Goal: Information Seeking & Learning: Learn about a topic

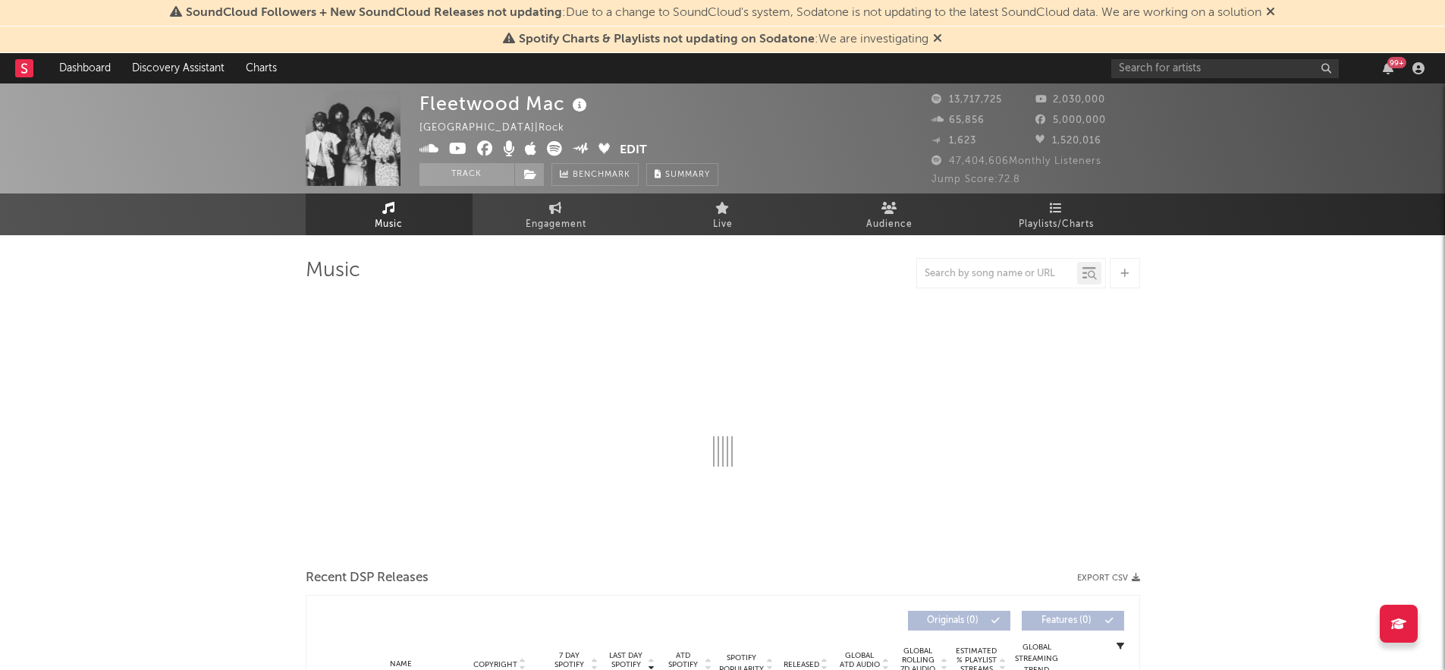
click at [1273, 6] on icon at bounding box center [1270, 11] width 9 height 12
select select "6m"
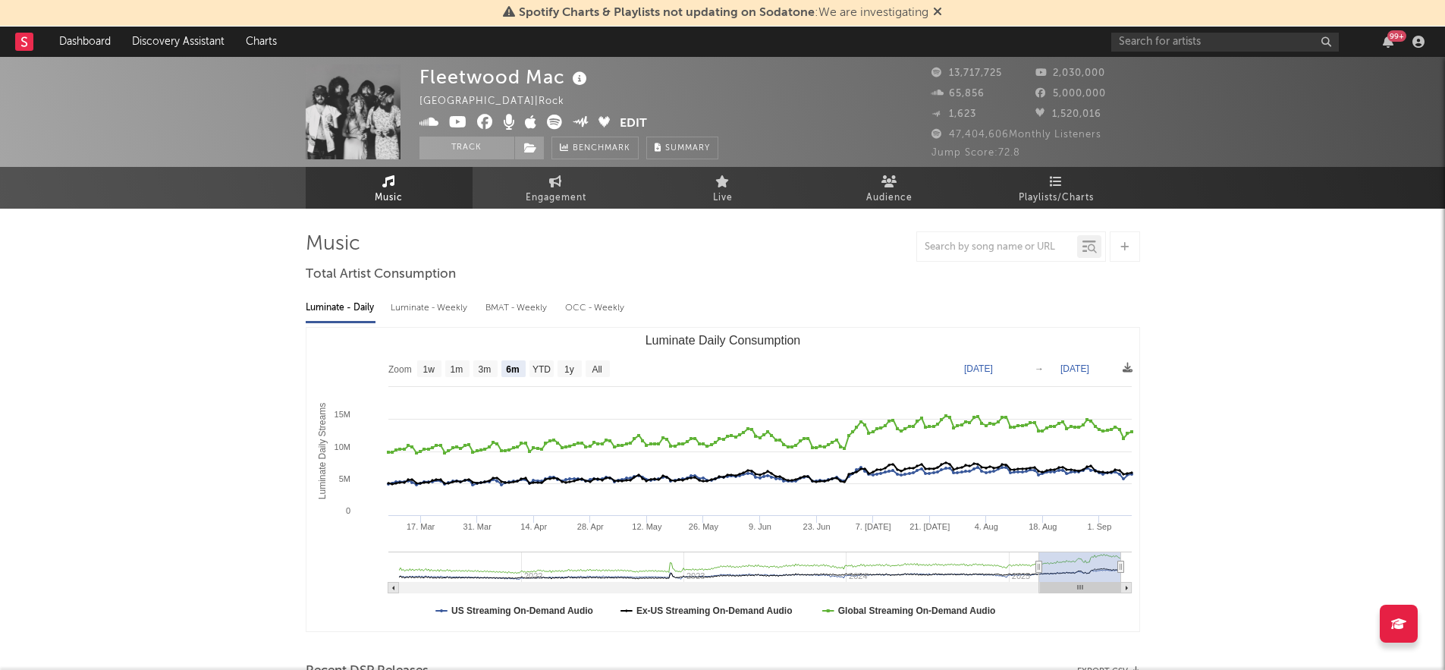
click at [936, 11] on icon at bounding box center [937, 11] width 9 height 12
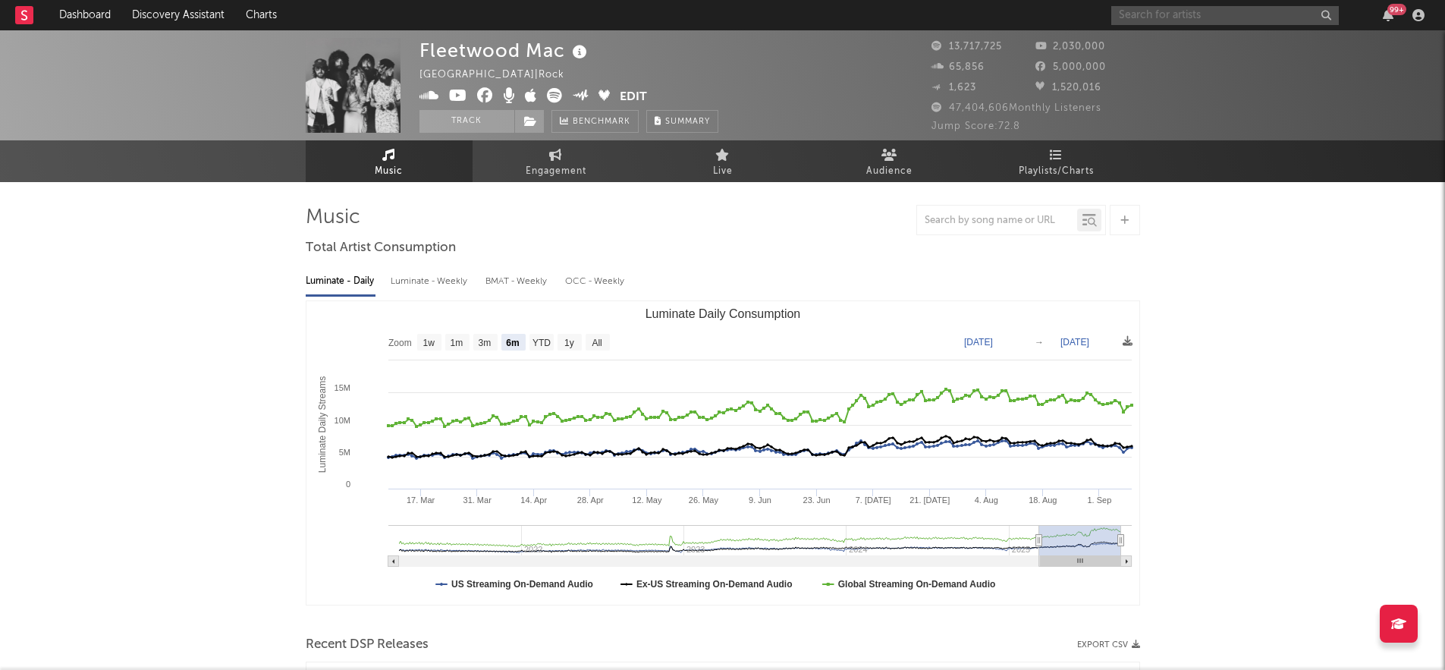
click at [1240, 17] on input "text" at bounding box center [1224, 15] width 227 height 19
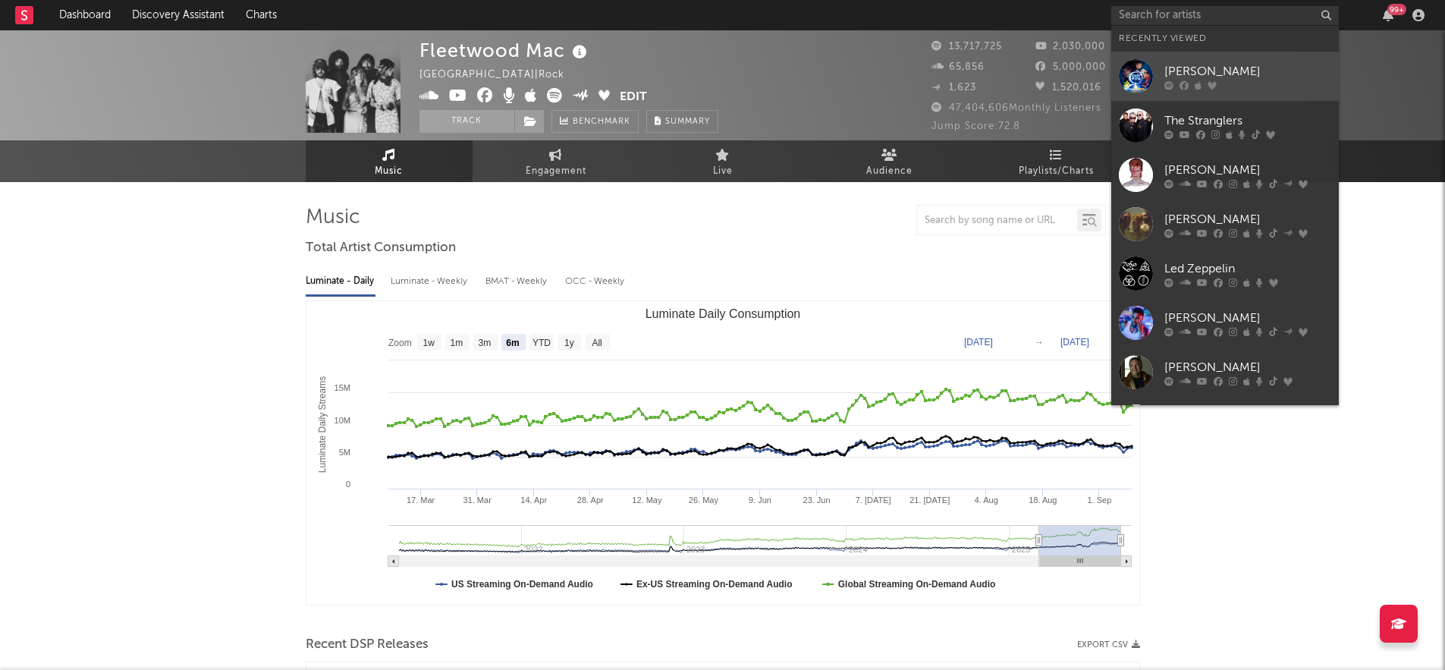
click at [1222, 65] on div "[PERSON_NAME]" at bounding box center [1247, 71] width 167 height 18
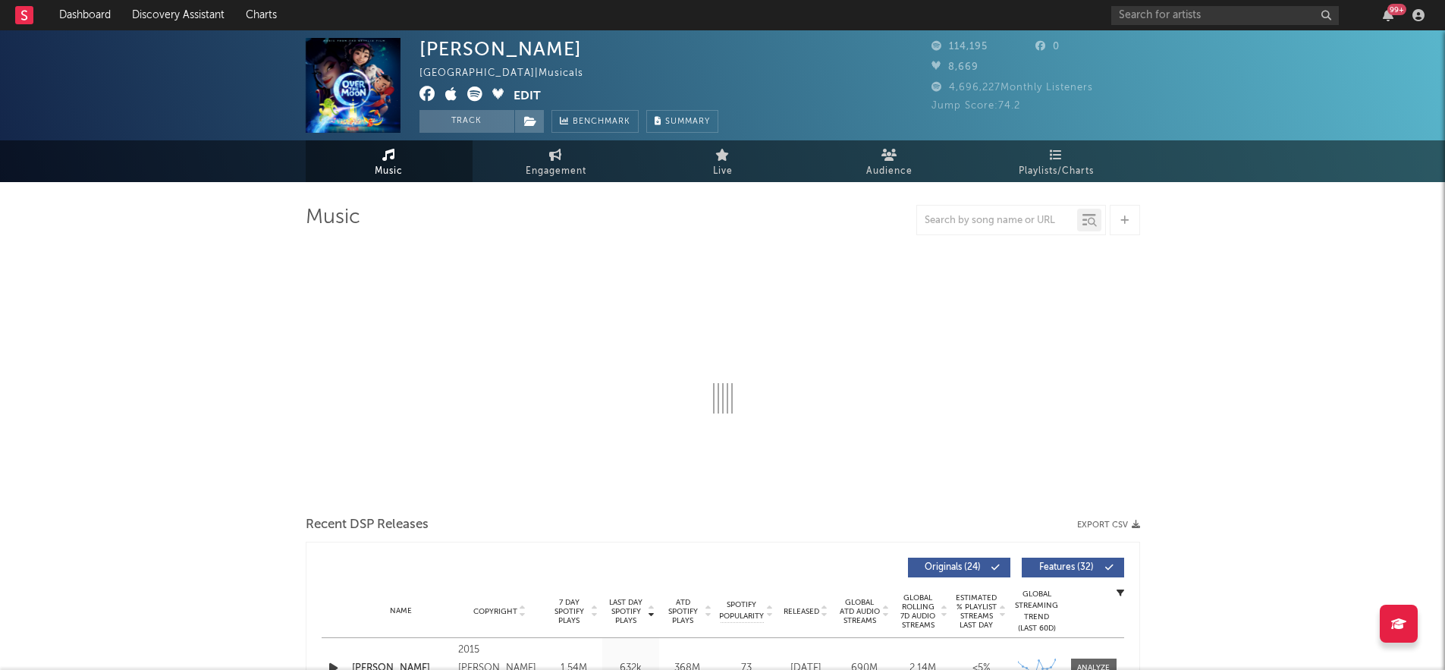
select select "6m"
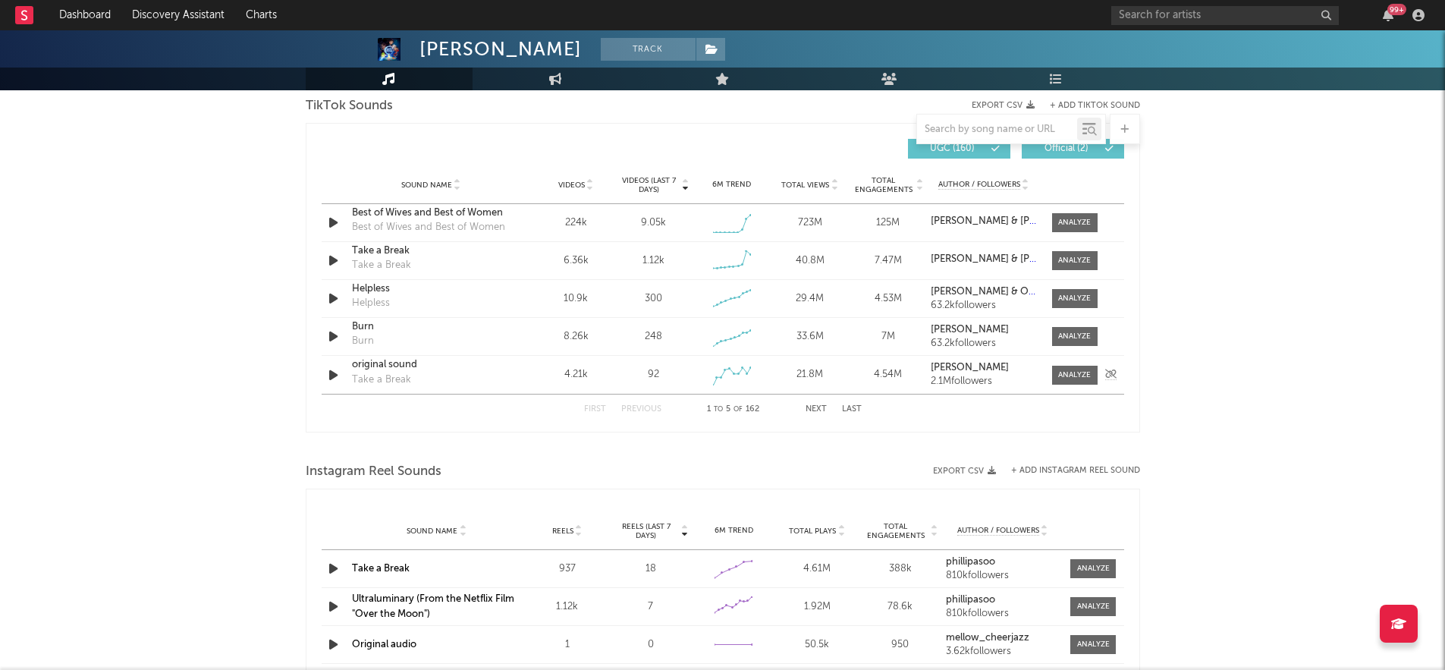
scroll to position [1037, 0]
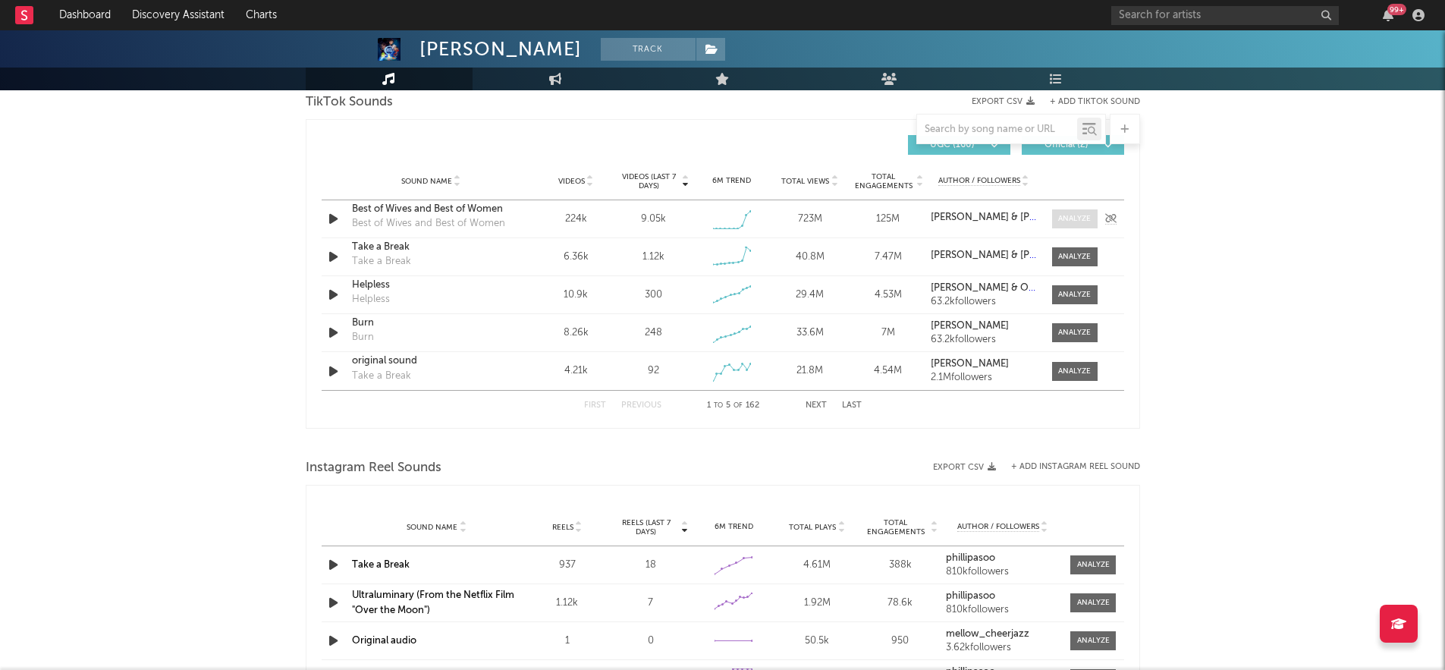
click at [1079, 218] on div at bounding box center [1074, 218] width 33 height 11
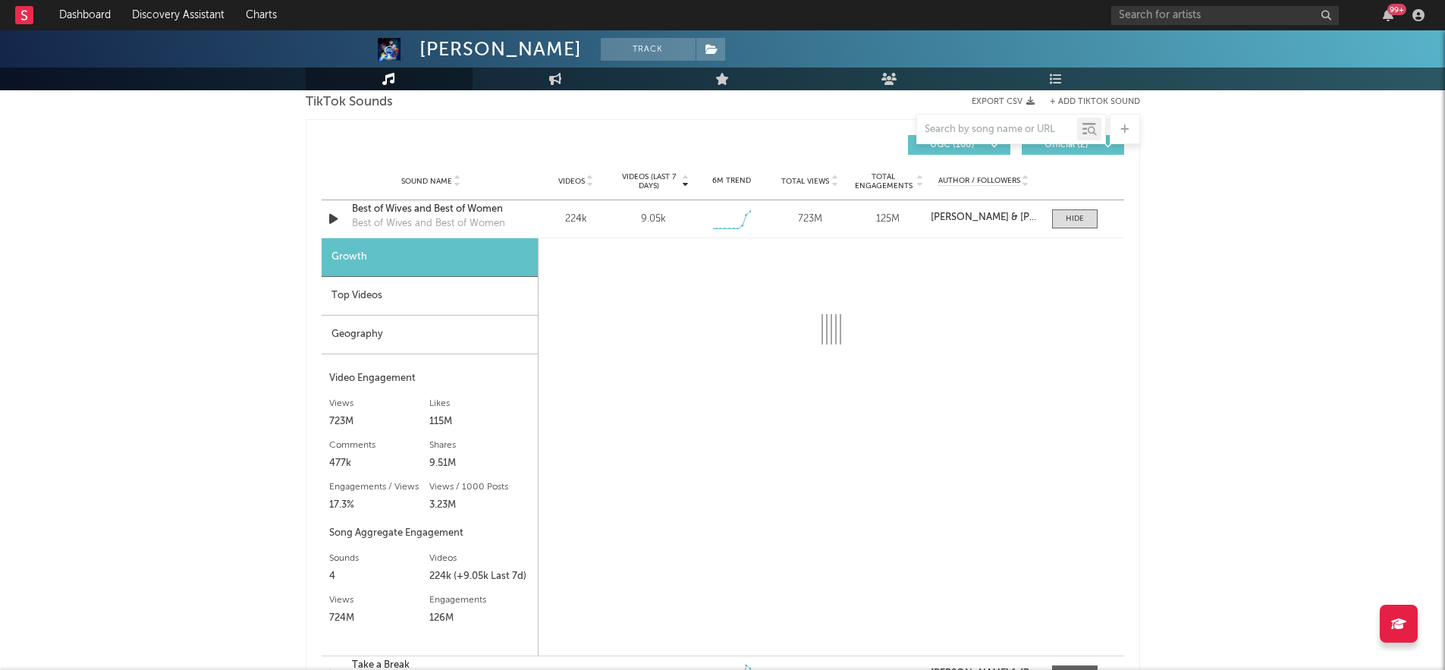
click at [444, 301] on div "Top Videos" at bounding box center [430, 296] width 216 height 39
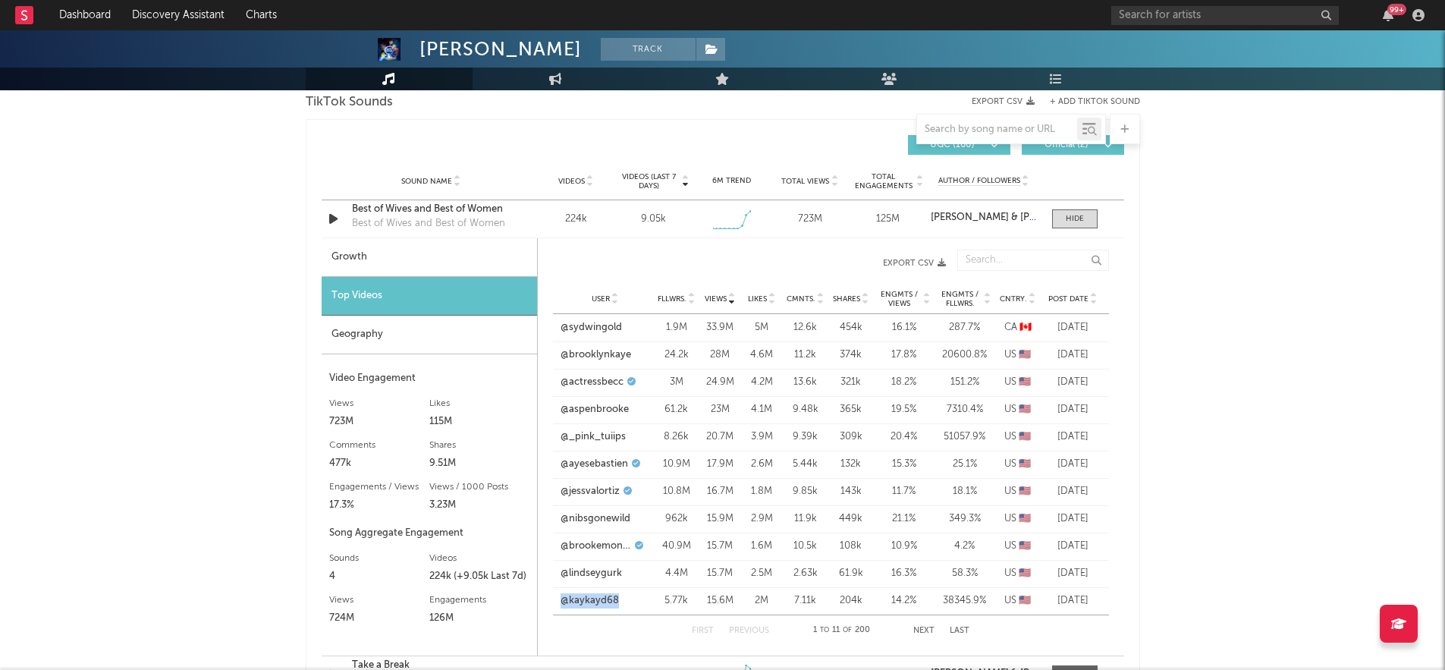
click at [1093, 303] on icon at bounding box center [1094, 302] width 8 height 6
click at [616, 327] on link "@valentinchmerkovskiy" at bounding box center [597, 327] width 75 height 15
click at [729, 299] on icon at bounding box center [732, 302] width 8 height 6
click at [584, 328] on link "@sydwingold" at bounding box center [590, 327] width 61 height 15
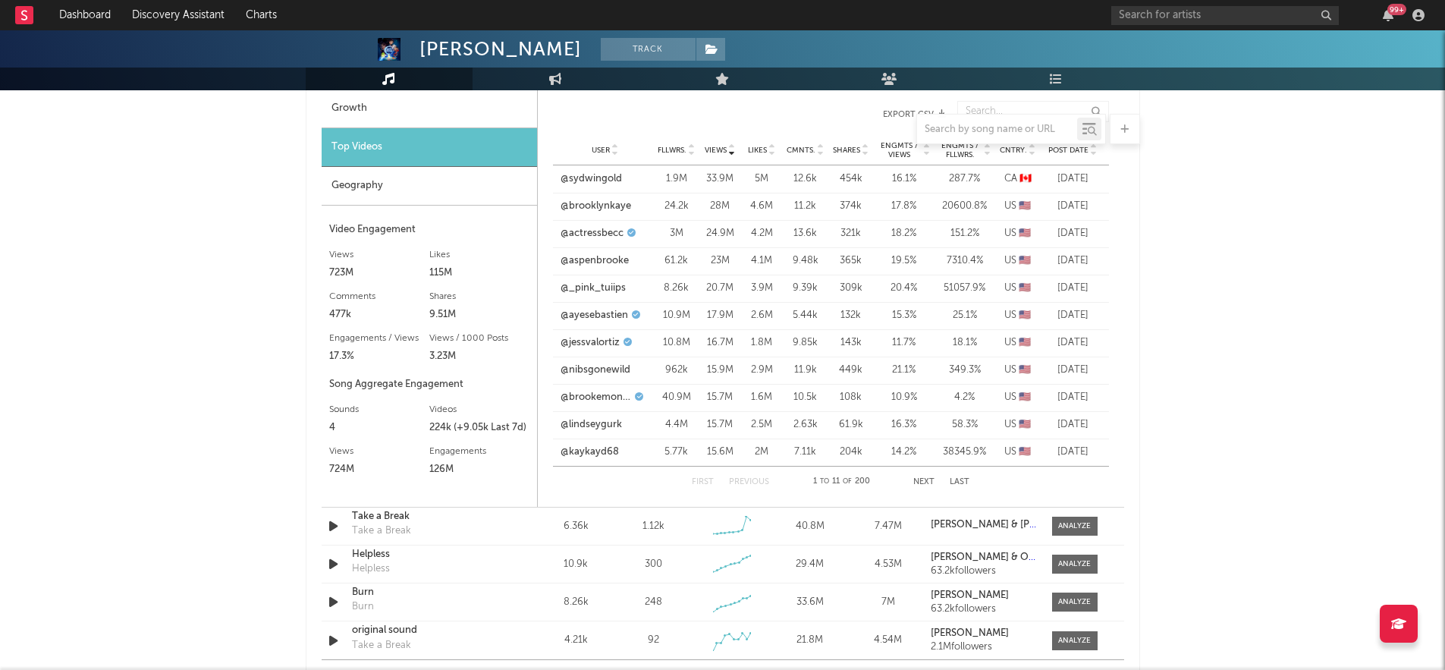
scroll to position [1159, 0]
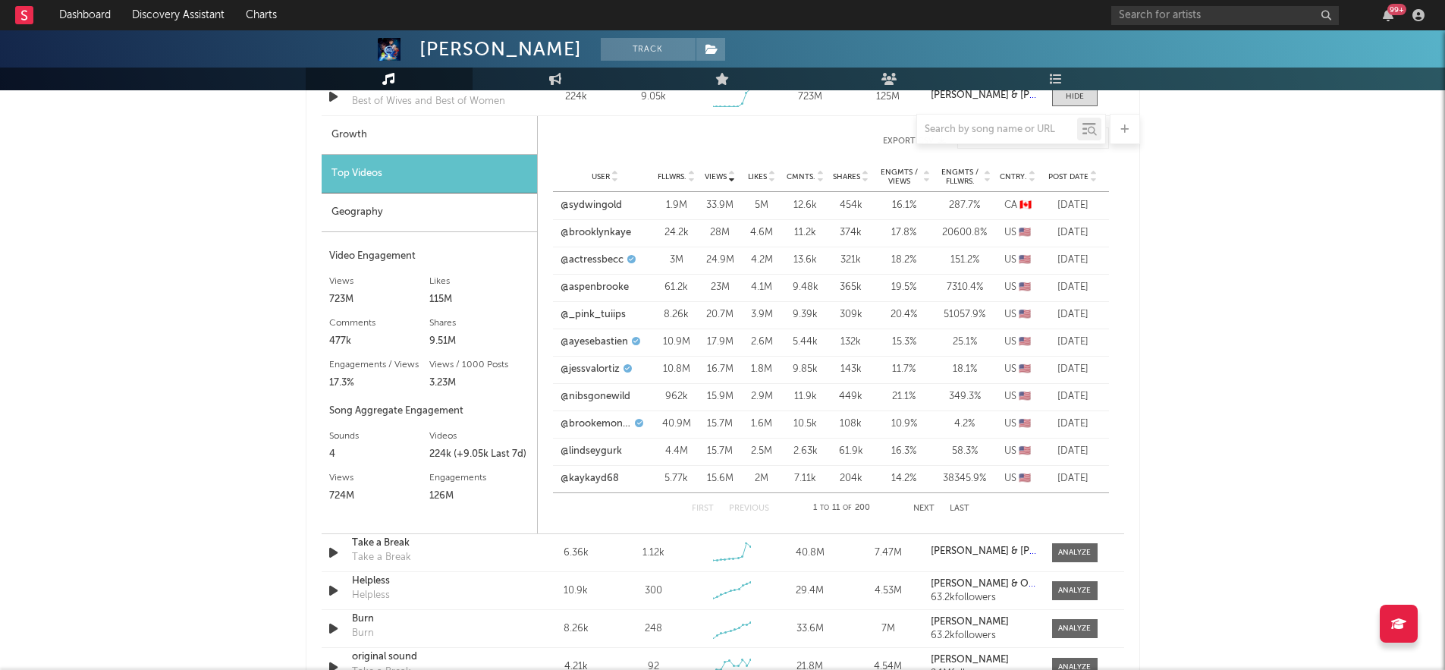
click at [916, 510] on button "Next" at bounding box center [923, 508] width 21 height 8
click at [582, 257] on link "@.batily" at bounding box center [578, 260] width 36 height 15
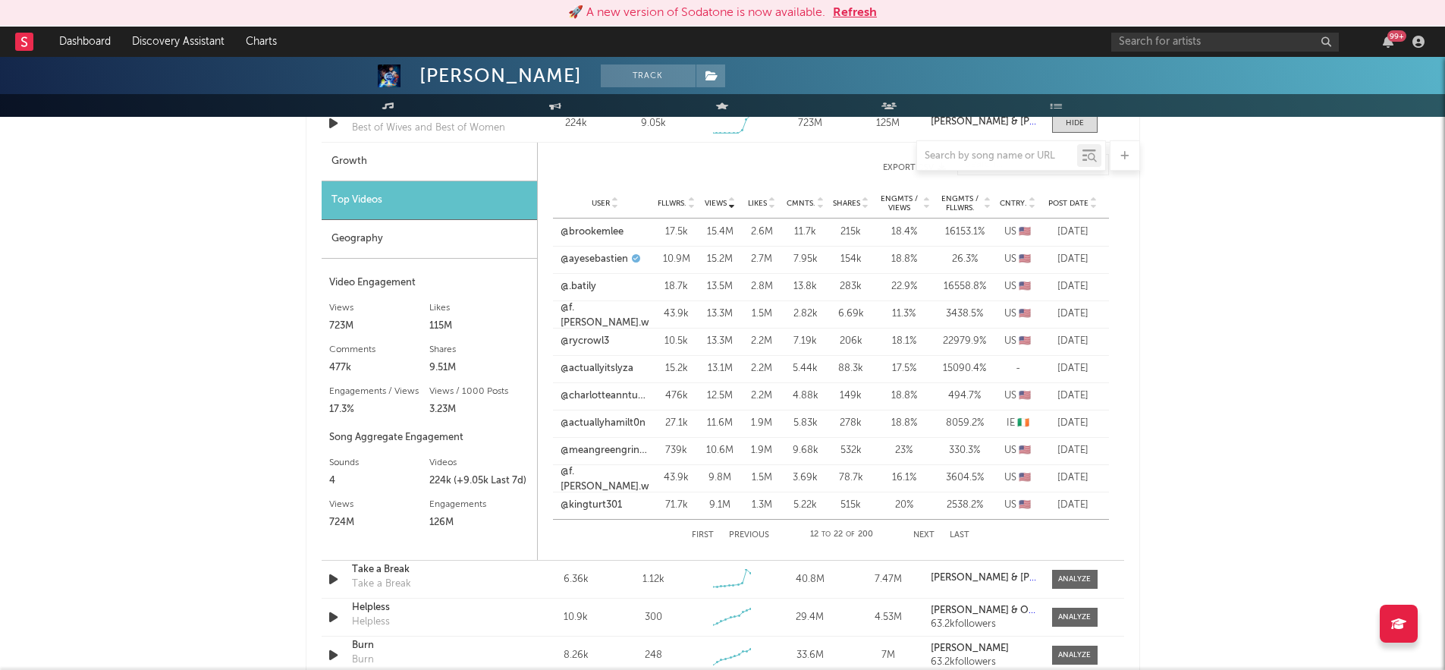
click at [275, 399] on div "[PERSON_NAME] Track United States | Musicals Edit Track Benchmark Summary 114,1…" at bounding box center [722, 252] width 1445 height 2709
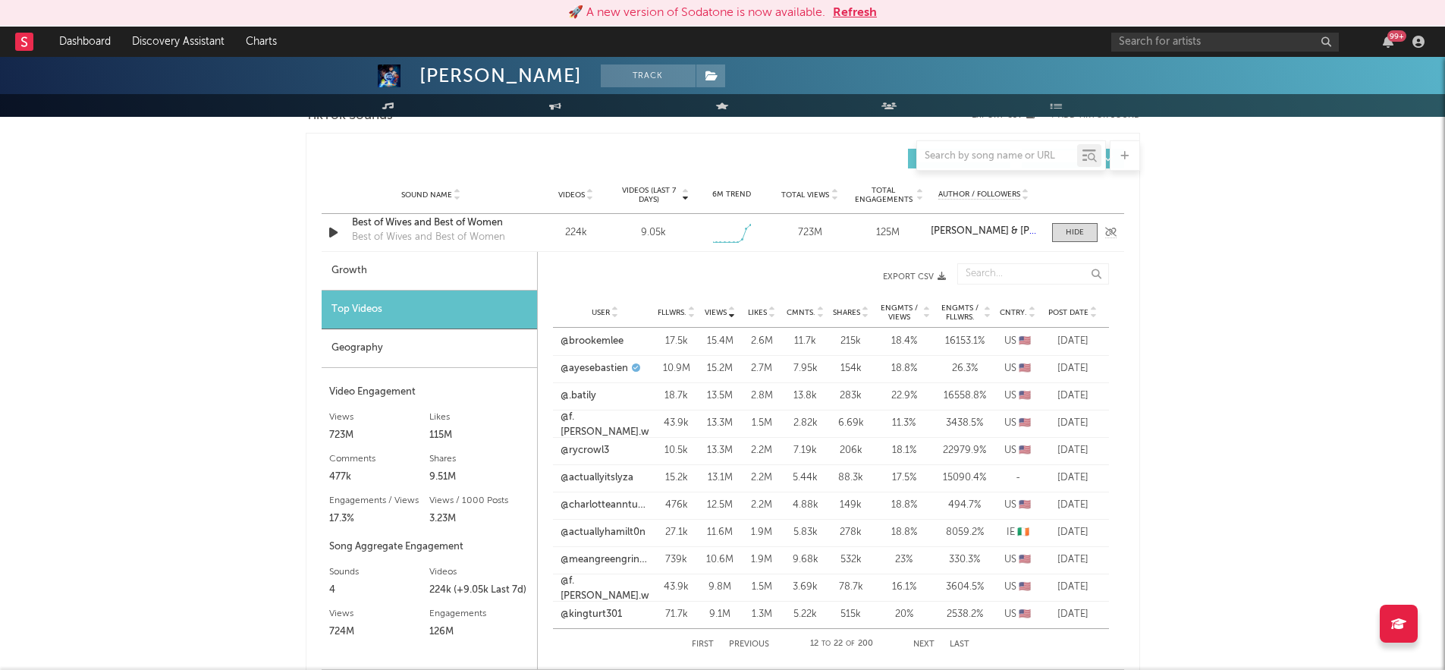
scroll to position [1141, 0]
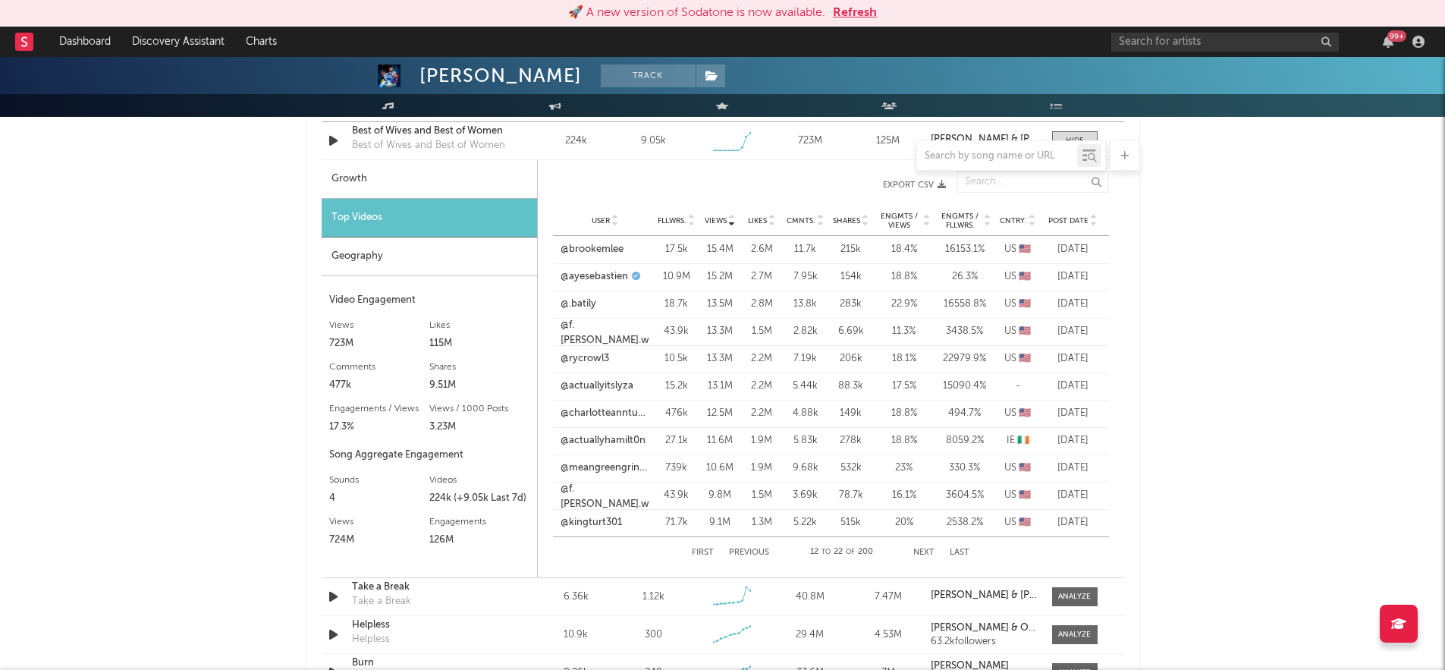
click at [730, 552] on button "Previous" at bounding box center [749, 552] width 40 height 8
click at [606, 306] on link "@actressbecc" at bounding box center [591, 303] width 63 height 15
click at [623, 331] on link "@aspenbrooke" at bounding box center [594, 331] width 68 height 15
click at [583, 387] on link "@ayesebastien" at bounding box center [593, 385] width 67 height 15
click at [584, 414] on link "@jessvalortiz" at bounding box center [589, 413] width 59 height 15
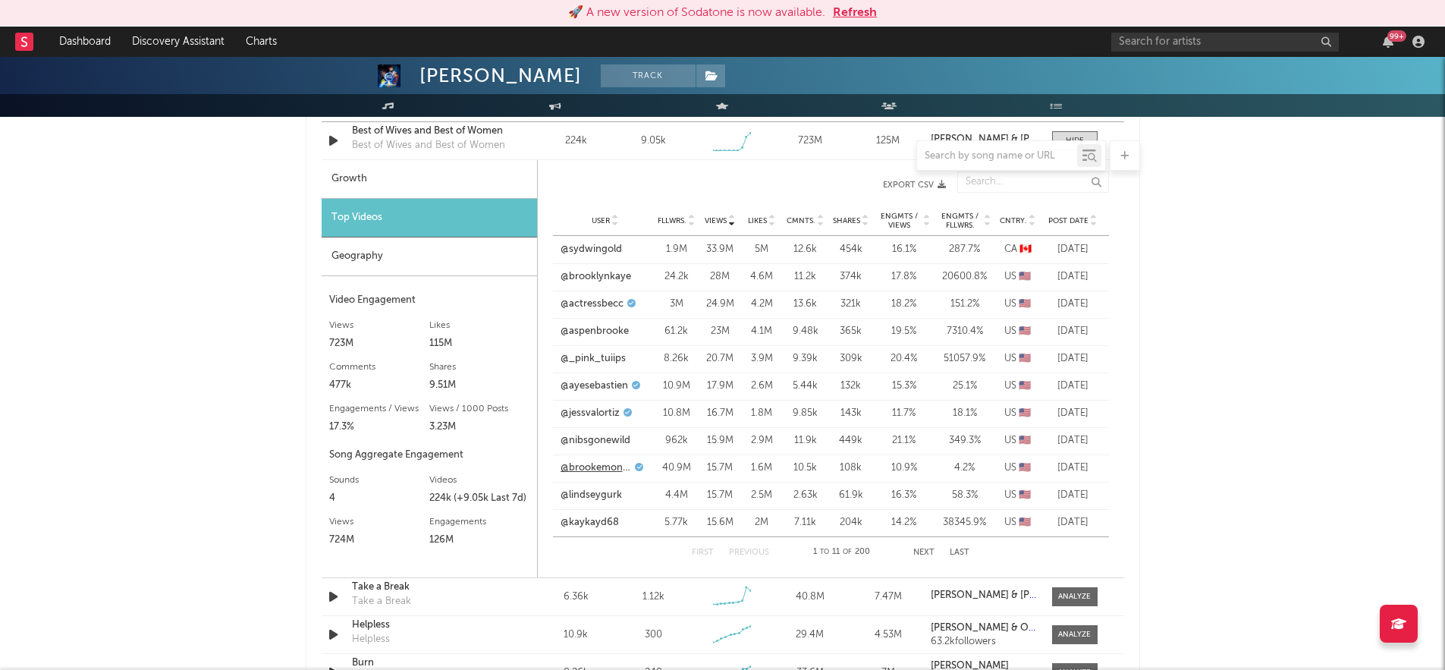
click at [617, 465] on link "@brookemonk_" at bounding box center [595, 467] width 71 height 15
click at [631, 561] on div "First Previous 1 to 11 of 200 Next Last" at bounding box center [831, 551] width 556 height 31
click at [930, 554] on button "Next" at bounding box center [923, 552] width 21 height 8
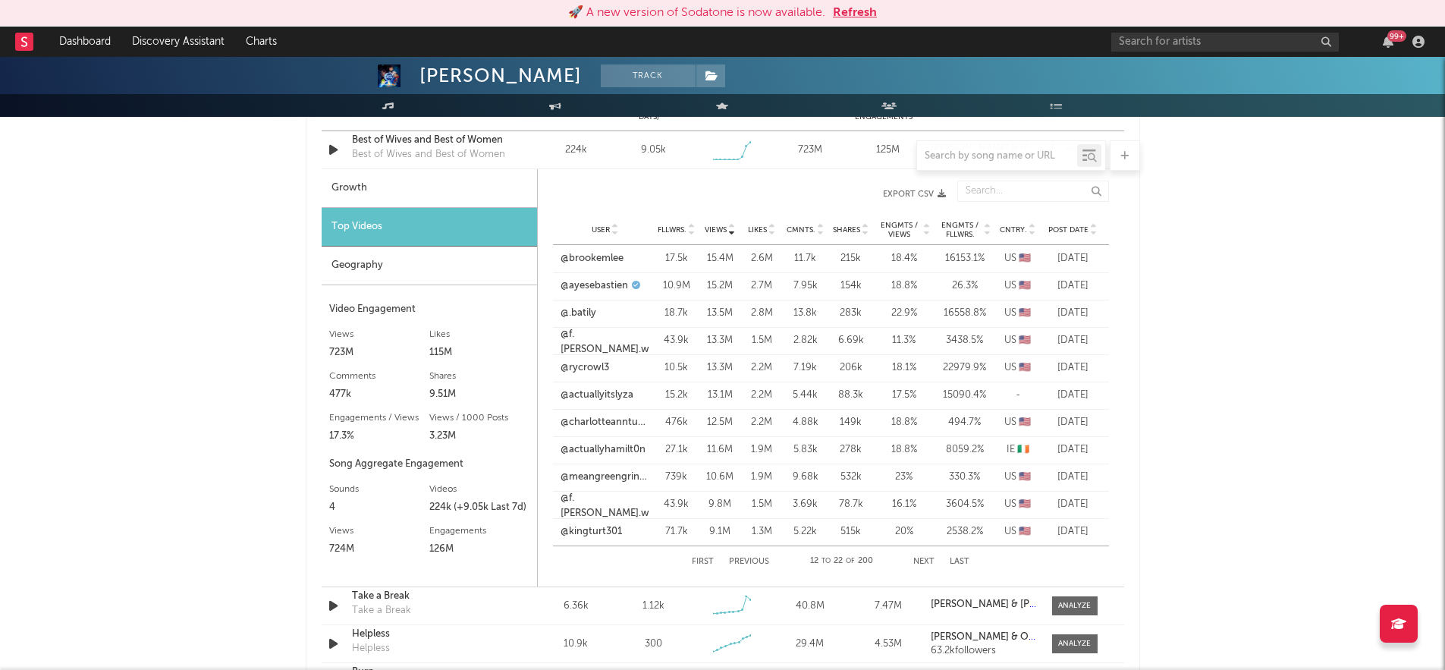
scroll to position [1131, 0]
click at [922, 560] on button "Next" at bounding box center [923, 562] width 21 height 8
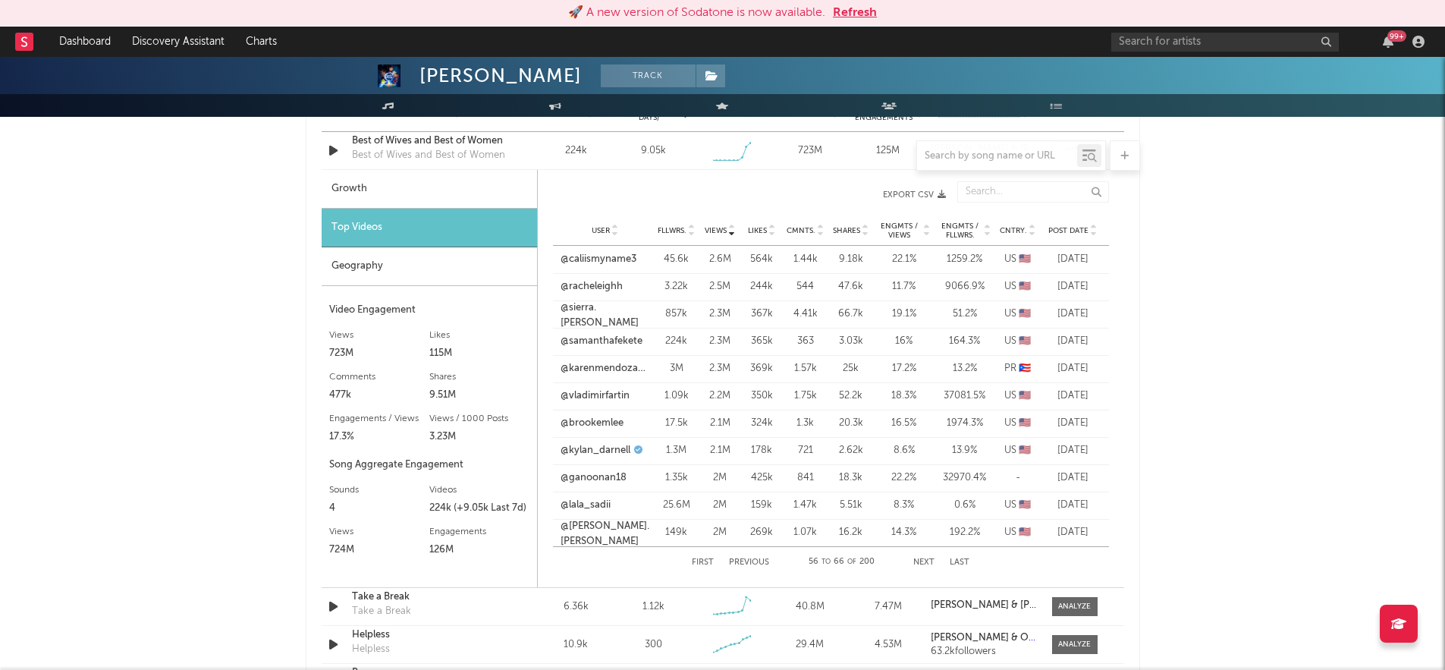
click at [922, 560] on button "Next" at bounding box center [923, 562] width 21 height 8
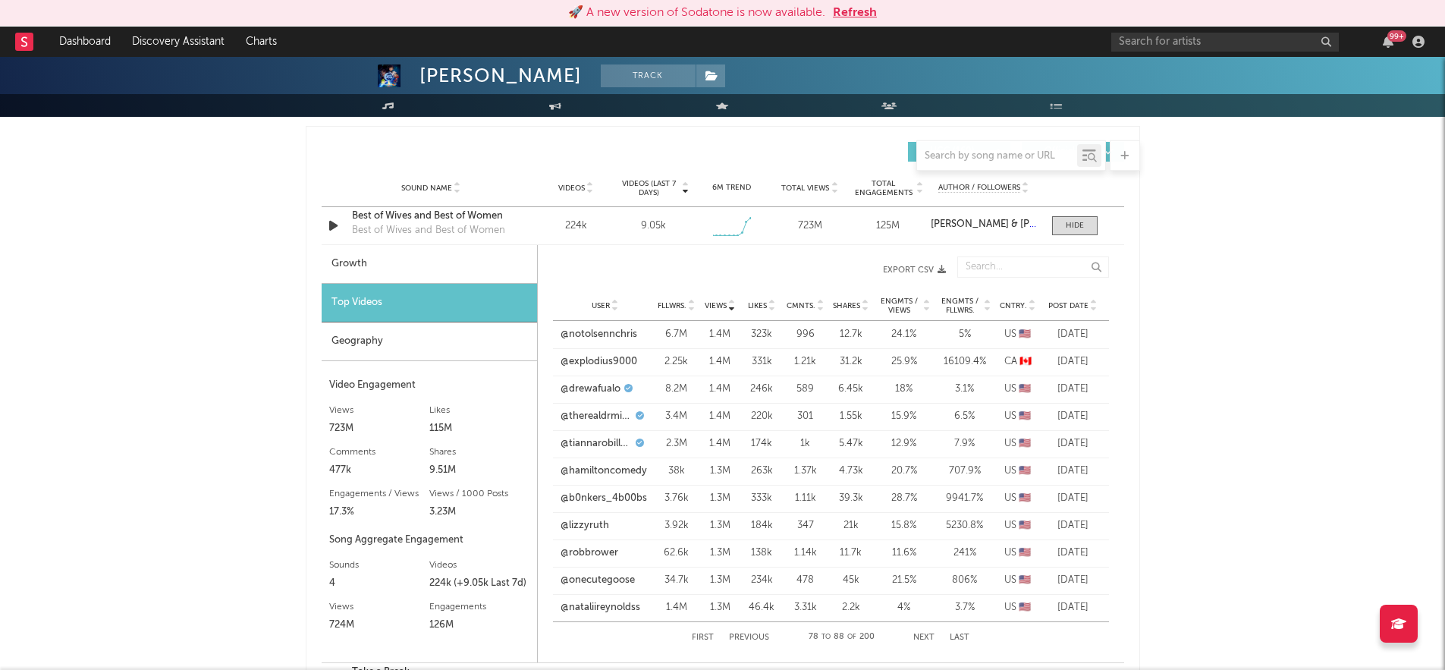
scroll to position [1059, 0]
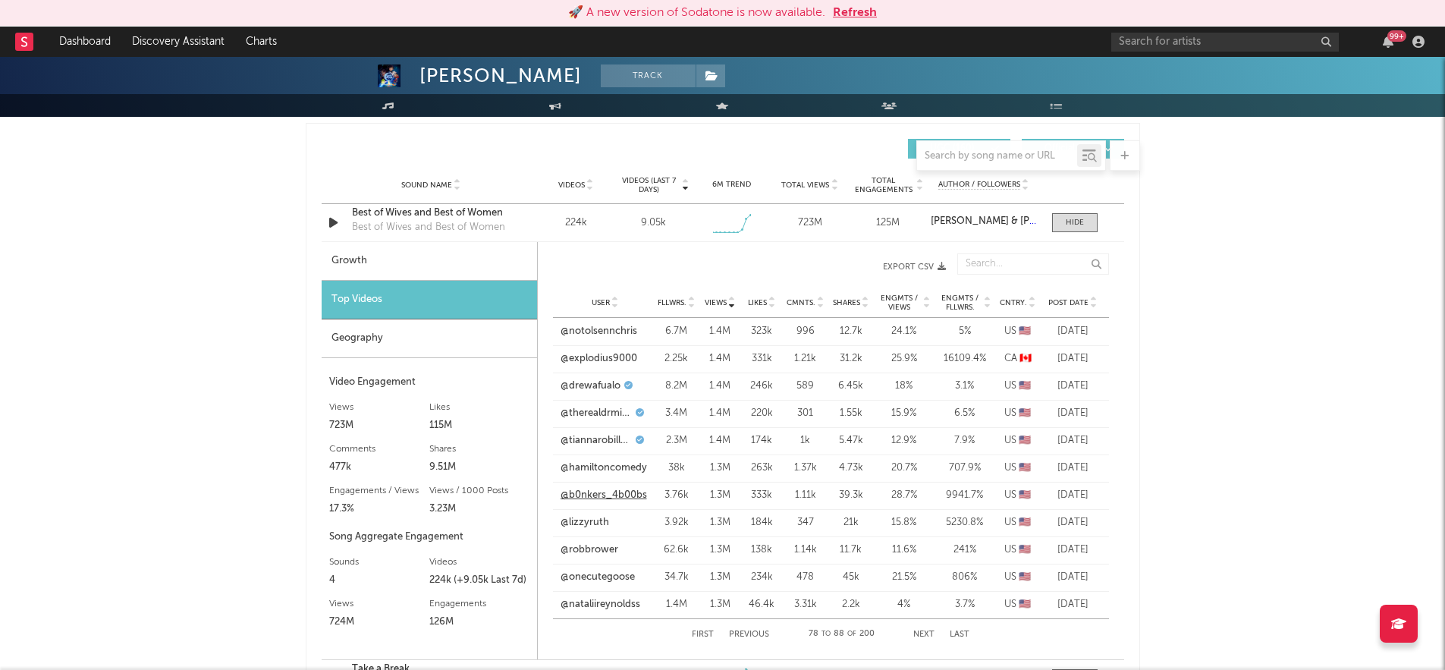
click at [636, 494] on link "@b0nkers_4b00bs" at bounding box center [603, 495] width 86 height 15
drag, startPoint x: 665, startPoint y: 414, endPoint x: 1032, endPoint y: 414, distance: 367.0
click at [1032, 414] on div "User @therealdrmiami Fllwrs. 3.4M Views 1.4M Likes 220k Cmnts. 301 Shares 1.55k…" at bounding box center [831, 413] width 556 height 27
